Goal: Transaction & Acquisition: Register for event/course

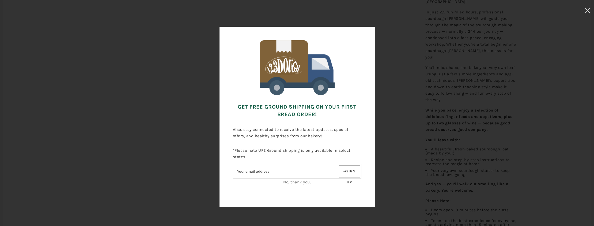
click at [289, 179] on div "No, thank you." at bounding box center [297, 182] width 129 height 6
click at [289, 182] on link "No, thank you." at bounding box center [297, 181] width 28 height 5
click at [292, 182] on link "No, thank you." at bounding box center [297, 181] width 28 height 5
click at [436, 168] on div "Get FREE Ground Shipping on Your First Bread Order! Also, stay connected to rec…" at bounding box center [297, 118] width 541 height 182
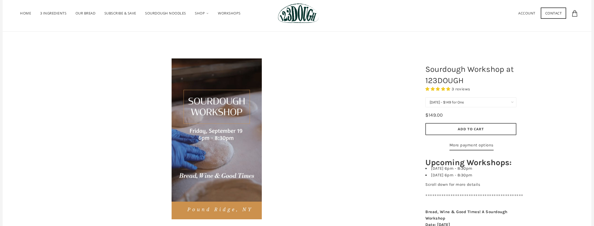
scroll to position [27, 0]
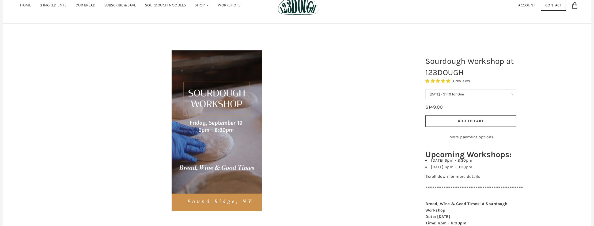
click at [456, 98] on select "[DATE] - $149 for One [DATE] - $258 for Two (Save $40) [DATE] - $149 for One [D…" at bounding box center [471, 94] width 91 height 10
select select "[DATE] - $258 for Two (Save $40)"
click at [426, 89] on select "[DATE] - $149 for One [DATE] - $258 for Two (Save $40) [DATE] - $149 for One [D…" at bounding box center [471, 94] width 91 height 10
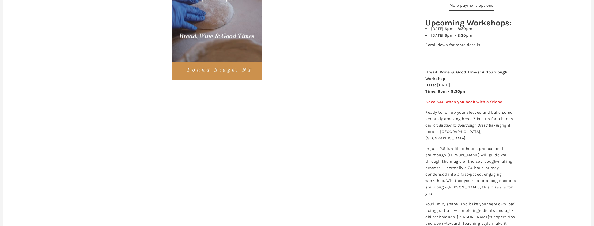
scroll to position [161, 0]
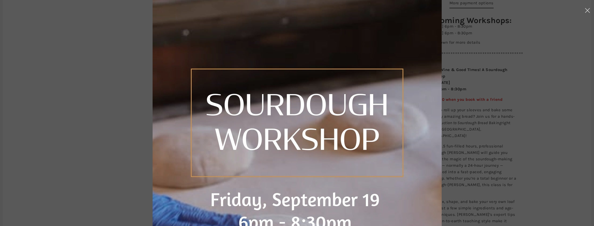
scroll to position [0, 0]
